Goal: Find specific page/section: Find specific page/section

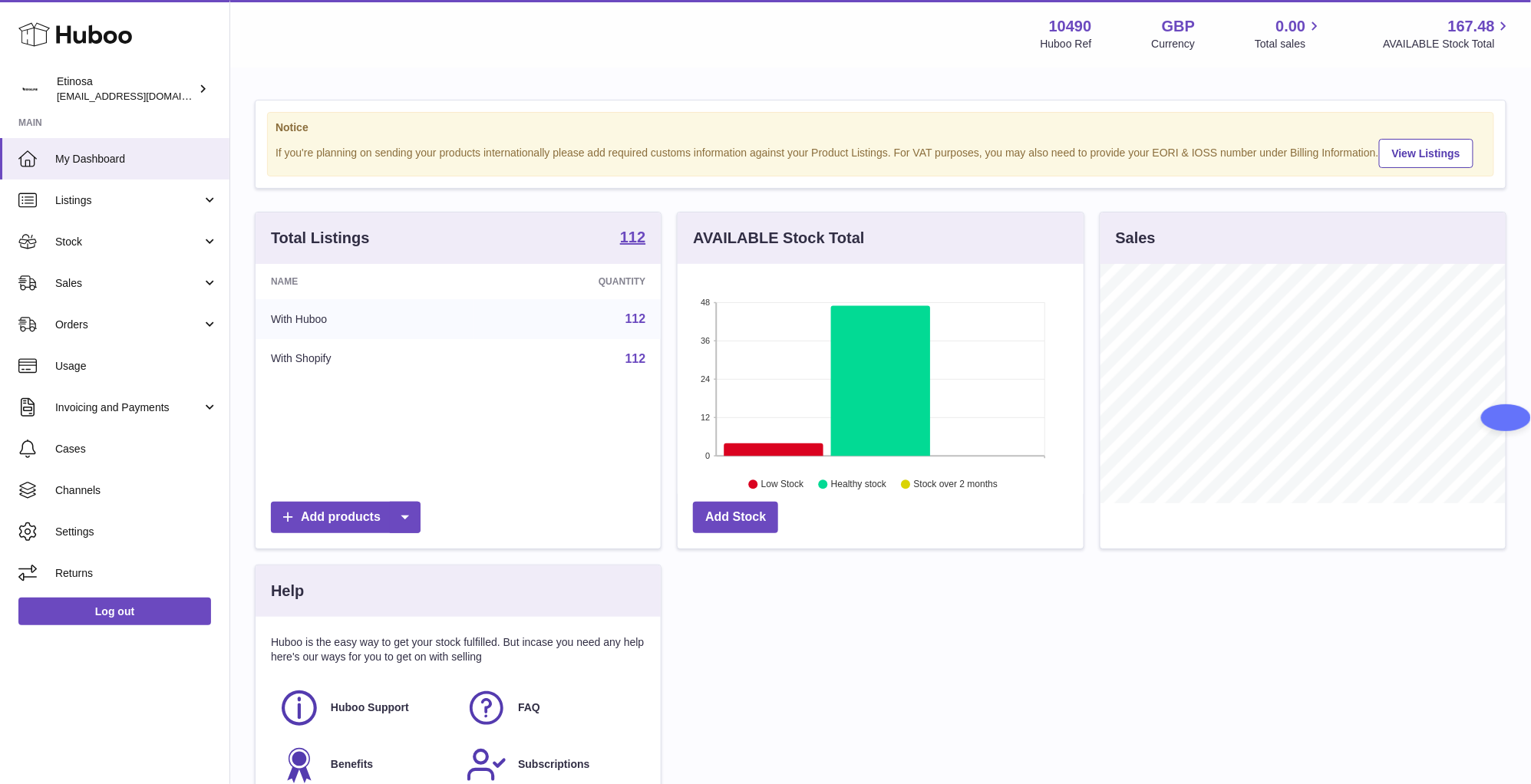
scroll to position [239, 405]
click at [375, 45] on div "Menu Huboo 10490 Huboo Ref GBP Currency 0.00 Total sales 167.48 AVAILABLE Stock…" at bounding box center [880, 34] width 1264 height 35
click at [121, 283] on span "Sales" at bounding box center [128, 283] width 147 height 14
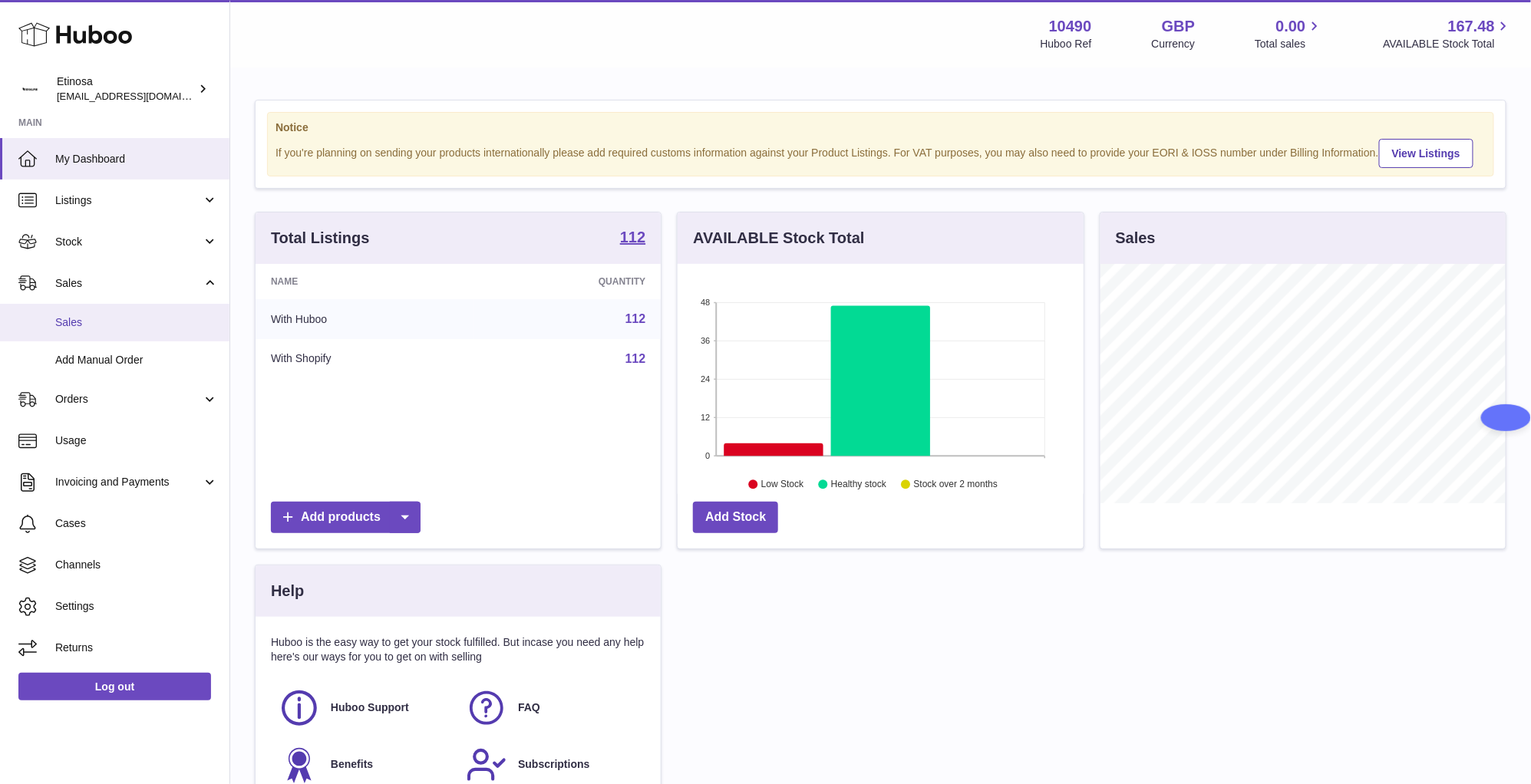
click at [128, 310] on link "Sales" at bounding box center [115, 322] width 230 height 38
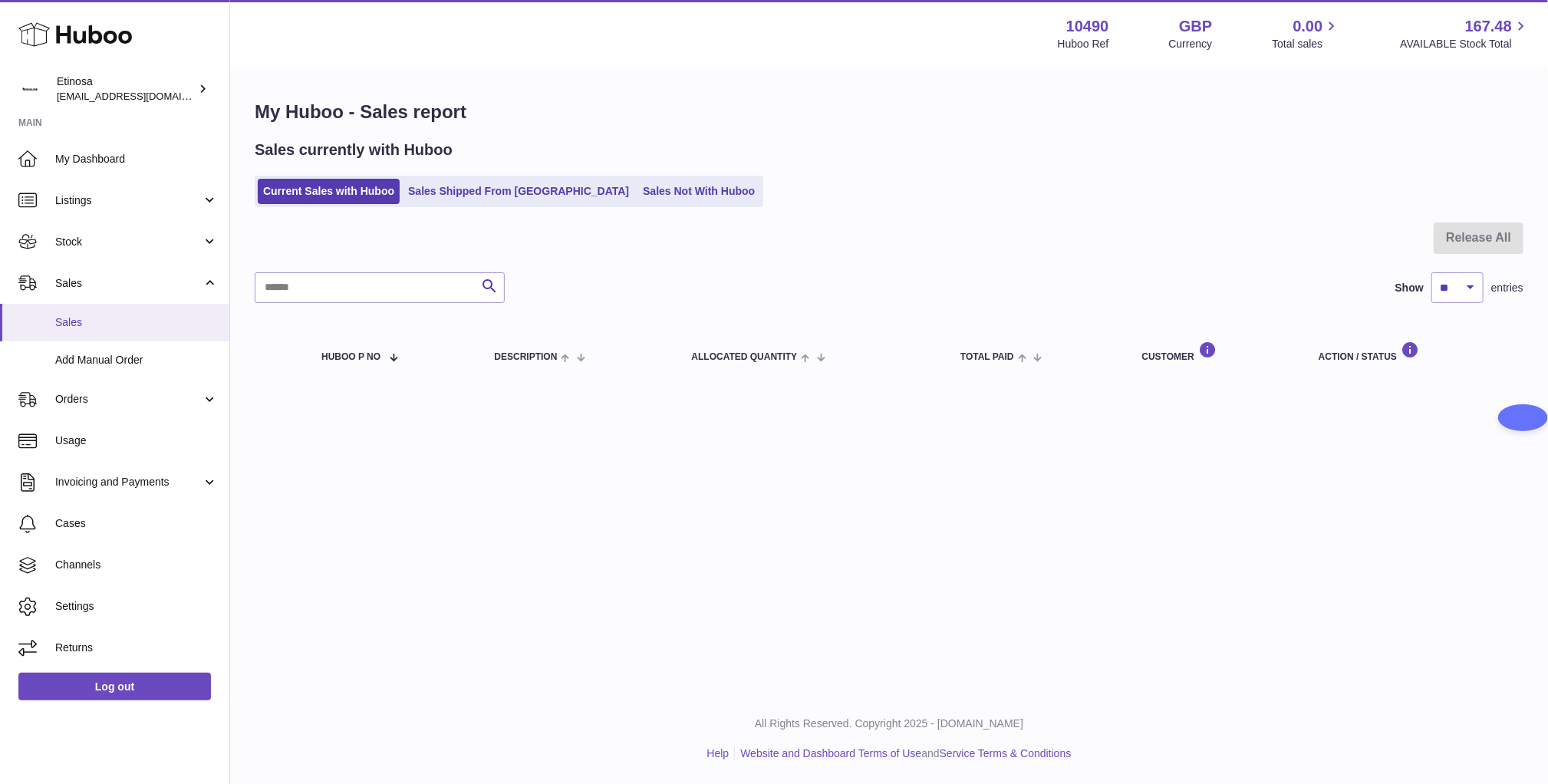
click at [171, 320] on span "Sales" at bounding box center [137, 322] width 163 height 14
